Goal: Transaction & Acquisition: Download file/media

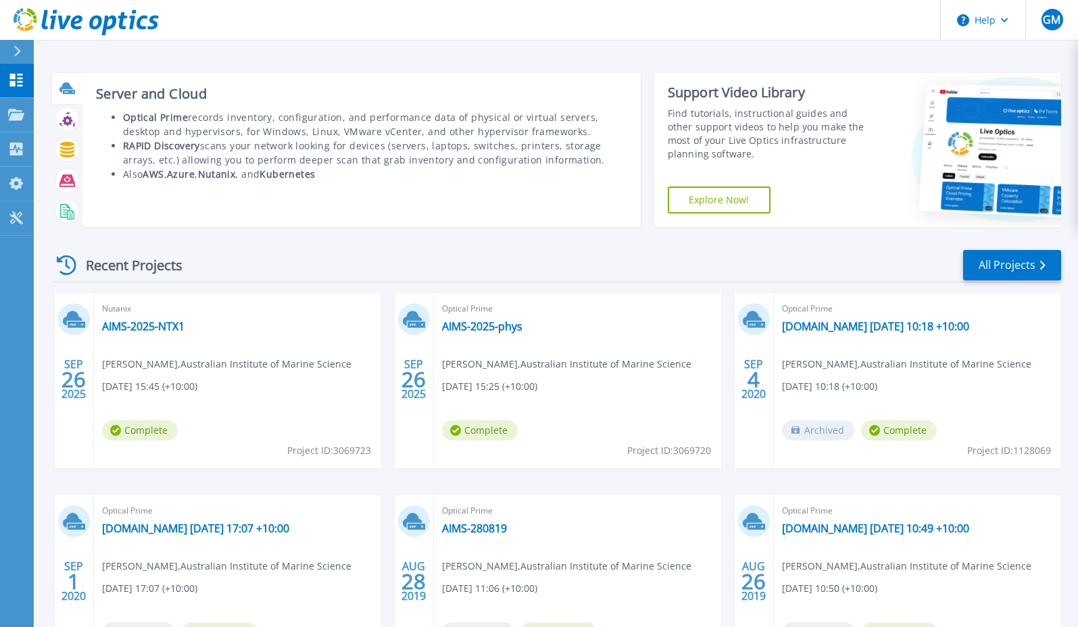
click at [68, 97] on div at bounding box center [67, 88] width 24 height 24
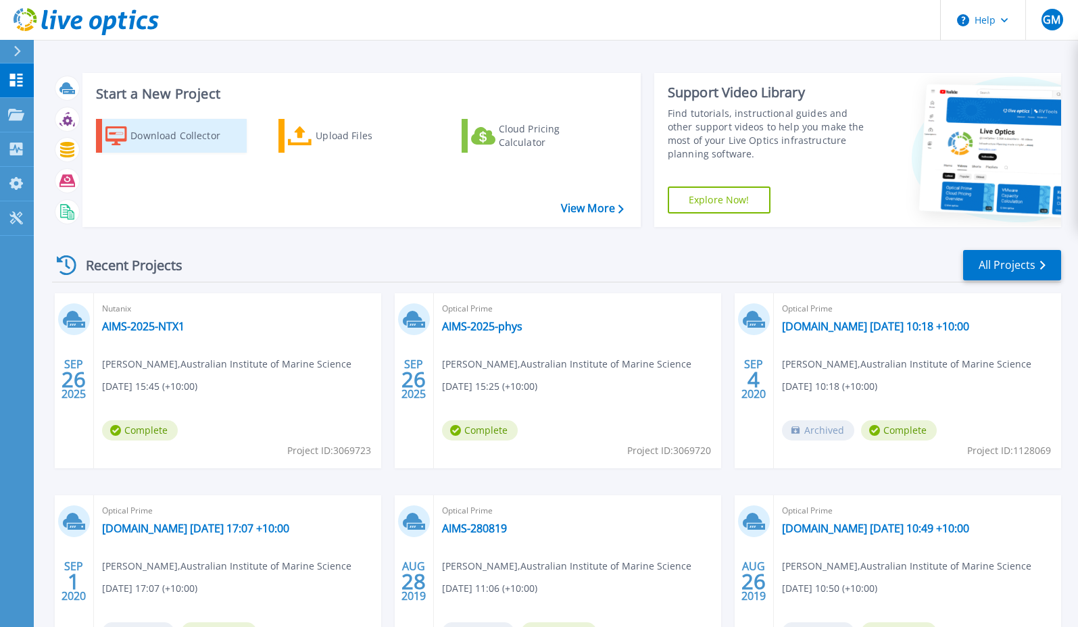
click at [168, 133] on div "Download Collector" at bounding box center [184, 135] width 108 height 27
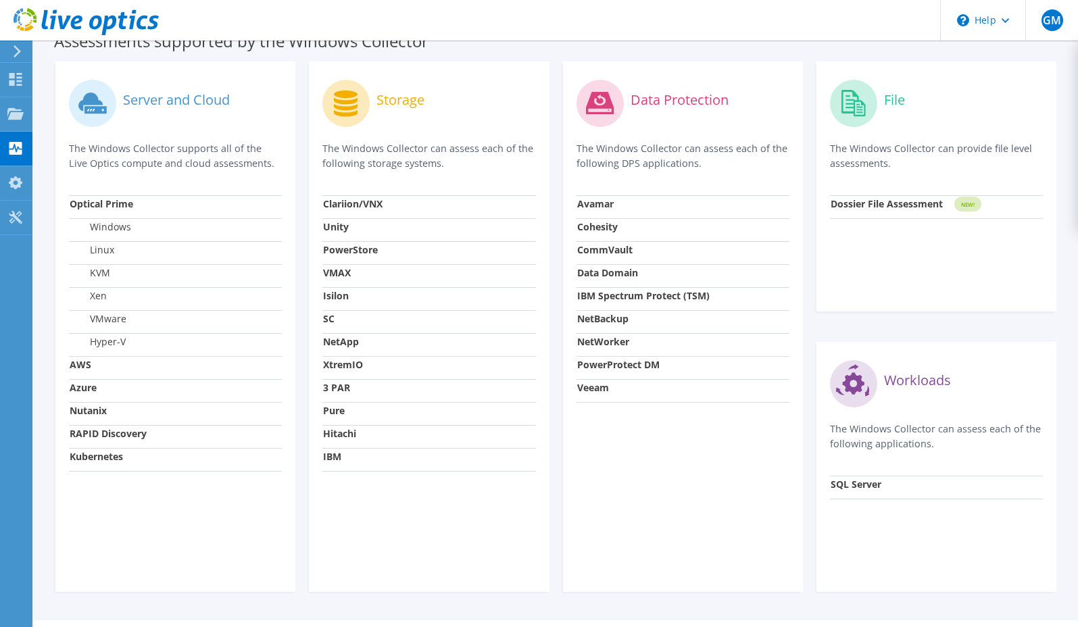
scroll to position [439, 0]
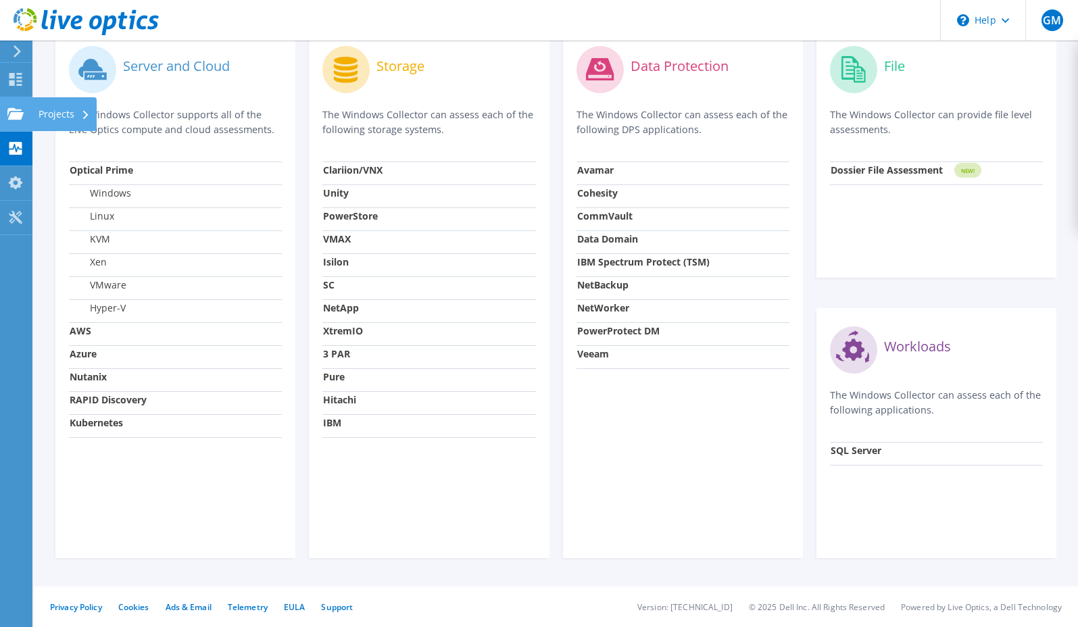
click at [11, 113] on use at bounding box center [15, 112] width 16 height 11
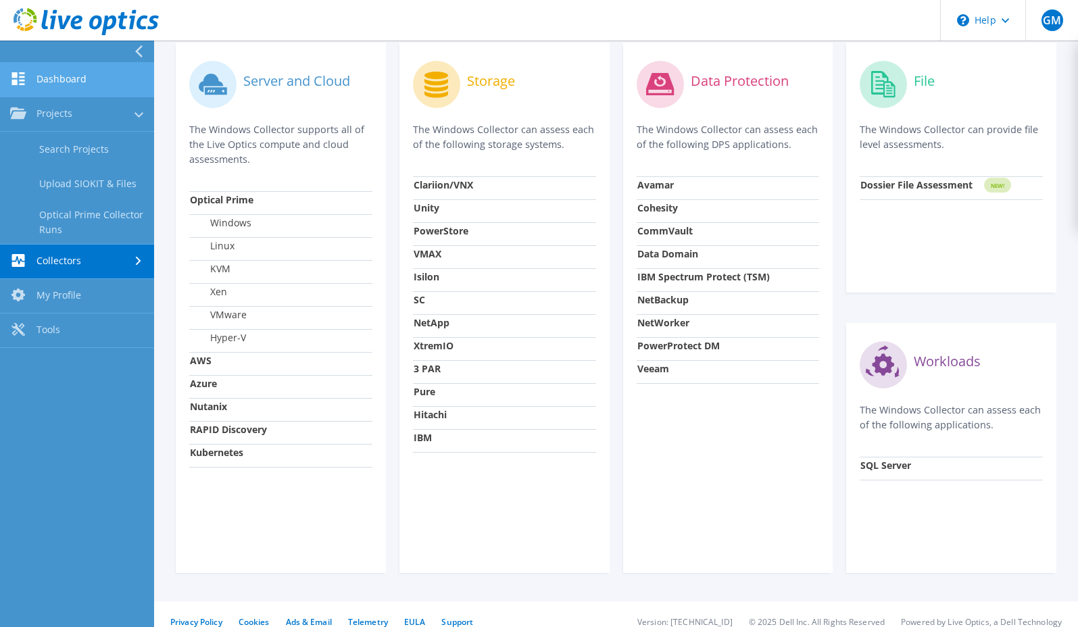
click at [53, 80] on link "Dashboard" at bounding box center [77, 80] width 154 height 34
